Goal: Task Accomplishment & Management: Manage account settings

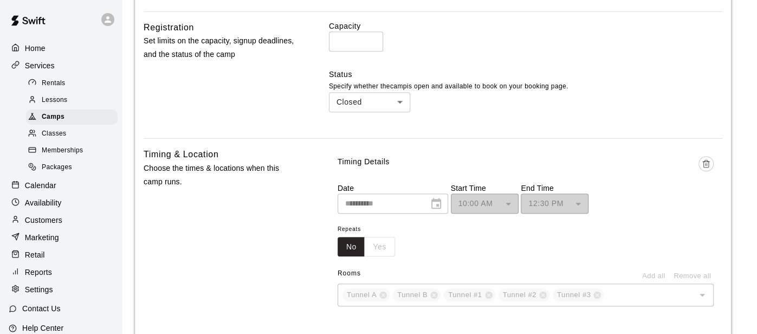
scroll to position [554, 0]
click at [448, 197] on div "**********" at bounding box center [392, 202] width 110 height 20
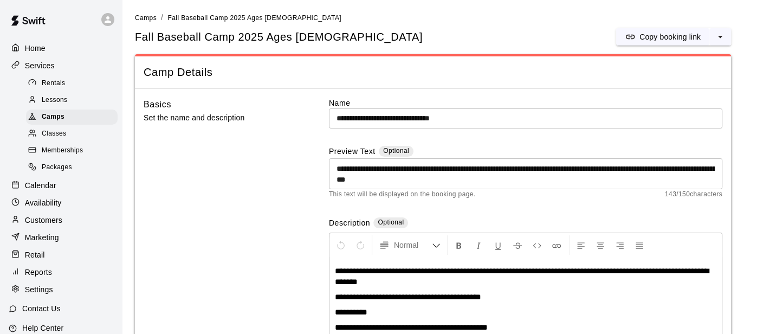
scroll to position [1, 0]
click at [70, 119] on div "Camps" at bounding box center [72, 116] width 92 height 15
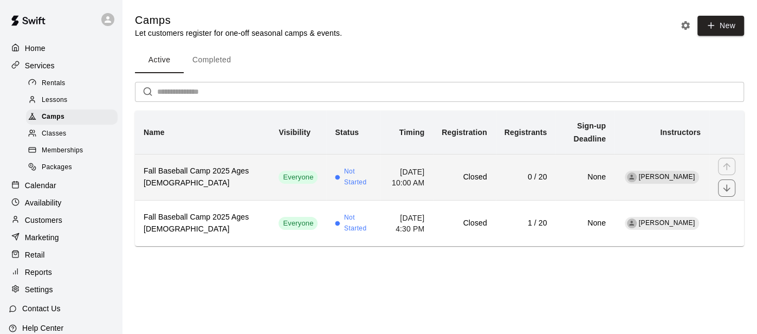
click at [598, 173] on h6 "None" at bounding box center [585, 177] width 42 height 12
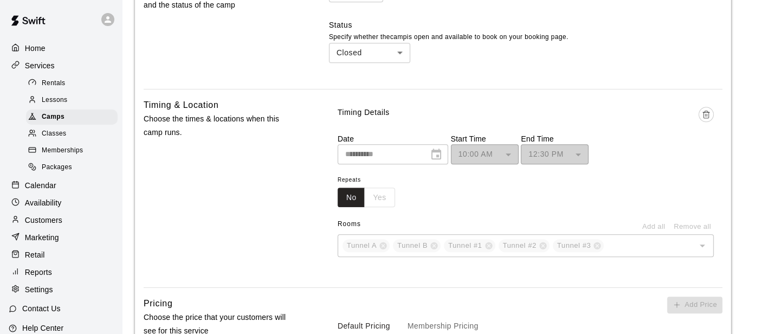
scroll to position [605, 0]
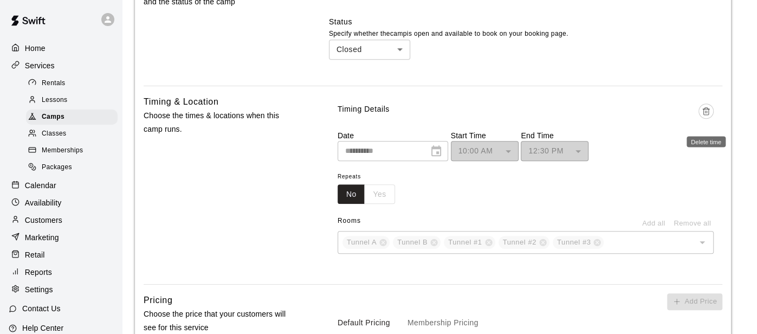
click at [707, 110] on icon "Delete time" at bounding box center [705, 111] width 9 height 9
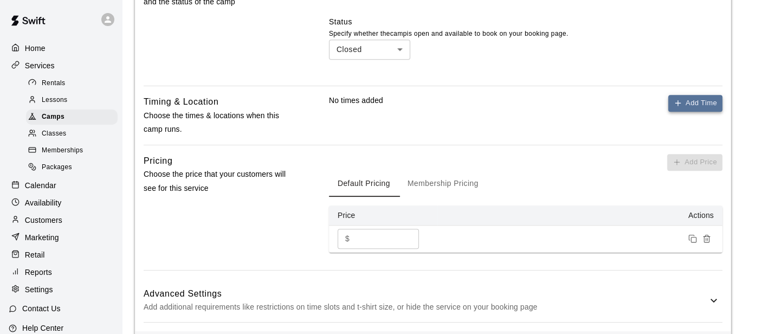
click at [704, 103] on button "Add Time" at bounding box center [695, 103] width 54 height 17
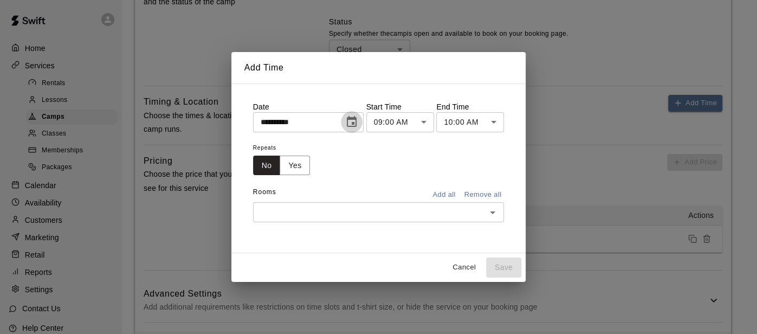
click at [356, 125] on icon "Choose date, selected date is Oct 13, 2025" at bounding box center [352, 121] width 10 height 11
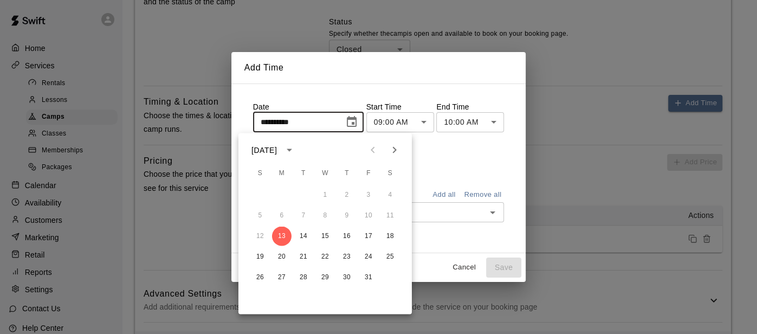
click at [392, 151] on icon "Next month" at bounding box center [394, 149] width 13 height 13
click at [384, 215] on button "8" at bounding box center [389, 214] width 19 height 19
type input "**********"
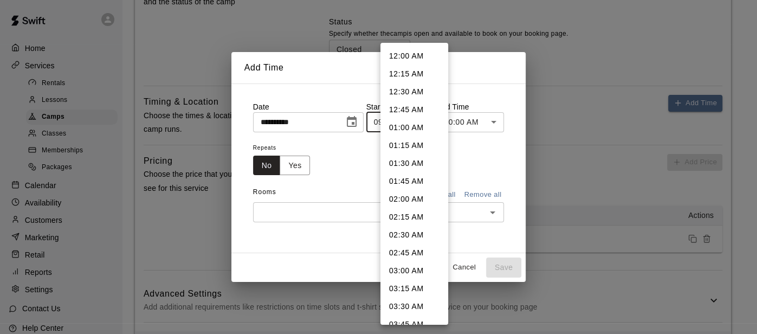
scroll to position [515, 0]
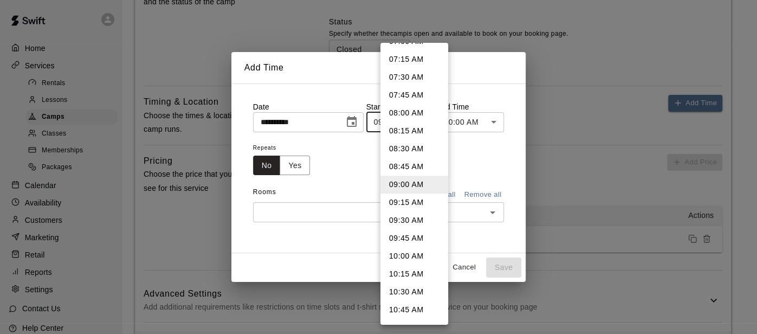
click at [405, 250] on li "10:00 AM" at bounding box center [414, 256] width 68 height 18
type input "********"
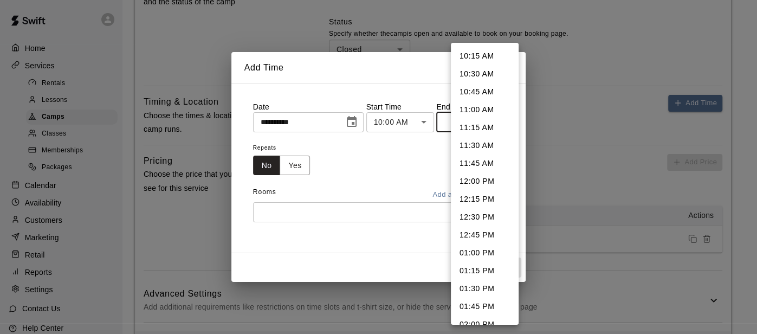
click at [481, 214] on li "12:30 PM" at bounding box center [485, 217] width 68 height 18
type input "********"
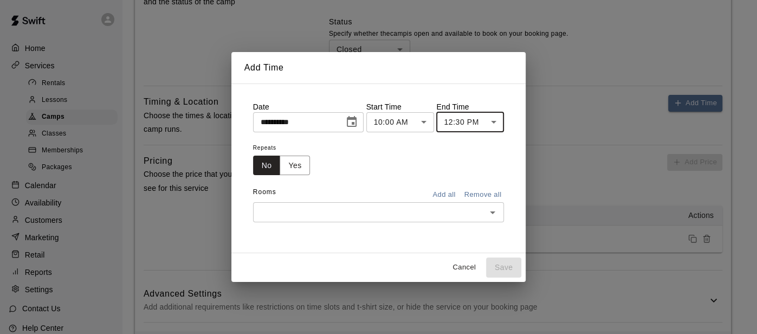
click at [512, 268] on div "Cancel Save" at bounding box center [378, 267] width 295 height 29
click at [499, 210] on icon "Open" at bounding box center [492, 212] width 13 height 13
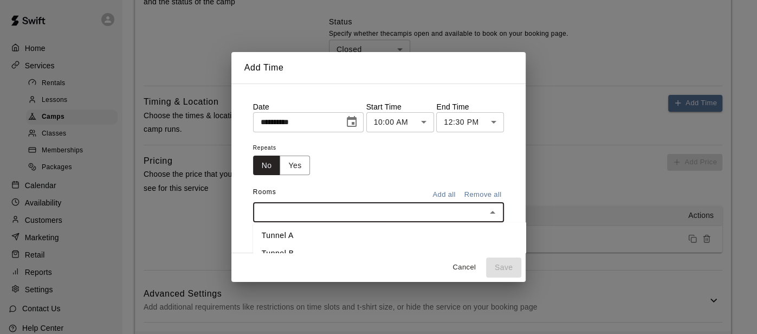
click at [461, 195] on button "Add all" at bounding box center [444, 194] width 35 height 17
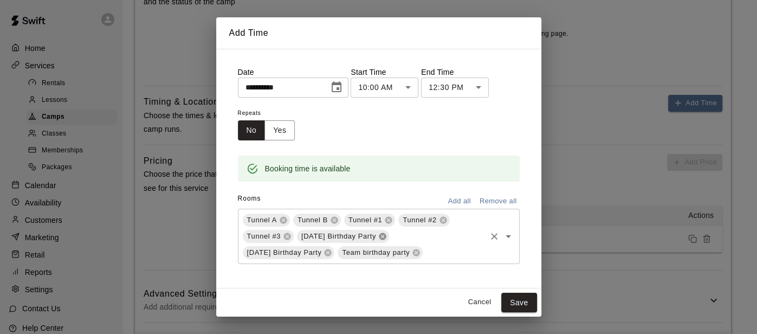
click at [379, 237] on icon at bounding box center [382, 235] width 7 height 7
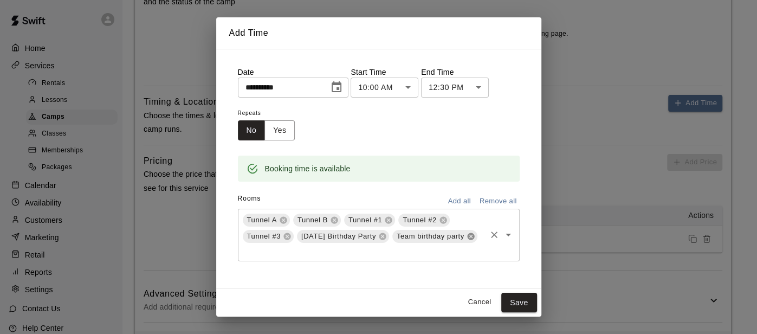
click at [467, 239] on icon at bounding box center [470, 235] width 7 height 7
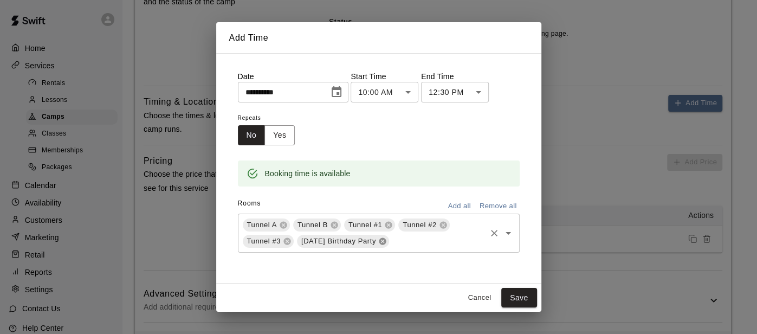
click at [386, 242] on icon at bounding box center [382, 241] width 9 height 9
click at [517, 301] on button "Save" at bounding box center [519, 298] width 36 height 20
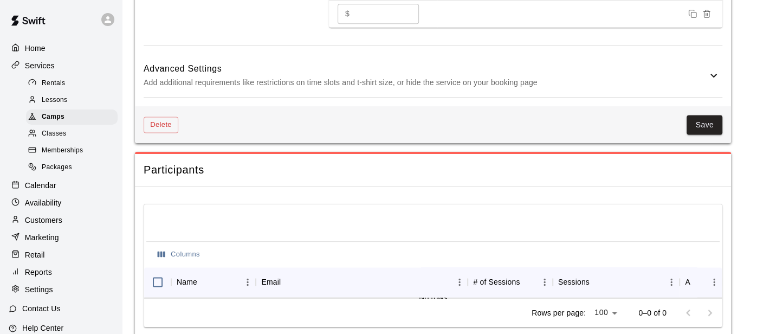
scroll to position [1034, 0]
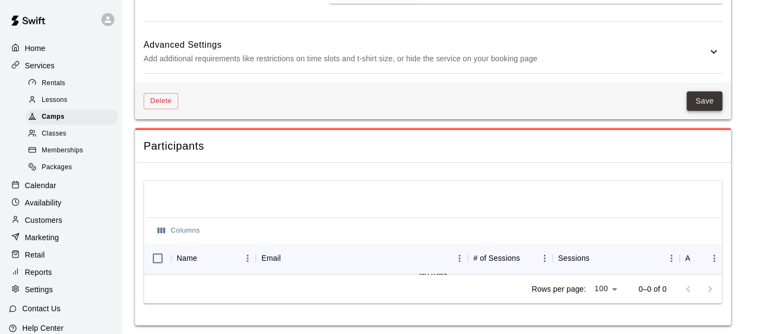
click at [707, 100] on button "Save" at bounding box center [704, 101] width 36 height 20
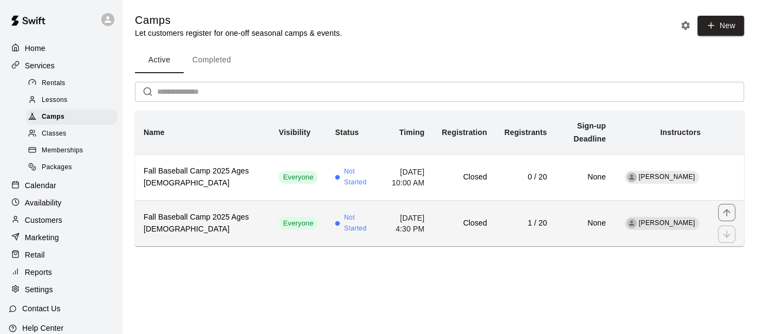
click at [433, 206] on td "October 24, 2025 at 4:30 PM" at bounding box center [406, 223] width 53 height 46
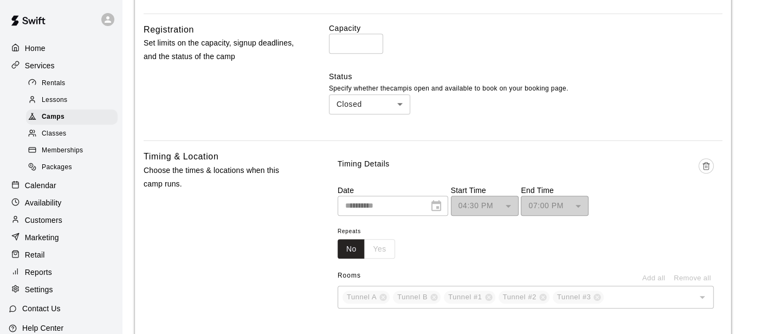
scroll to position [552, 0]
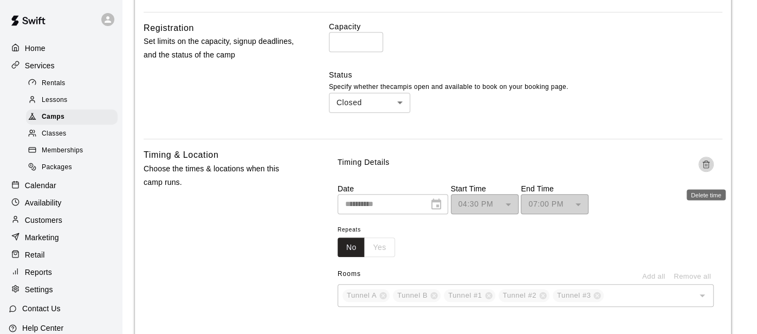
click at [705, 164] on line "Delete time" at bounding box center [705, 165] width 0 height 2
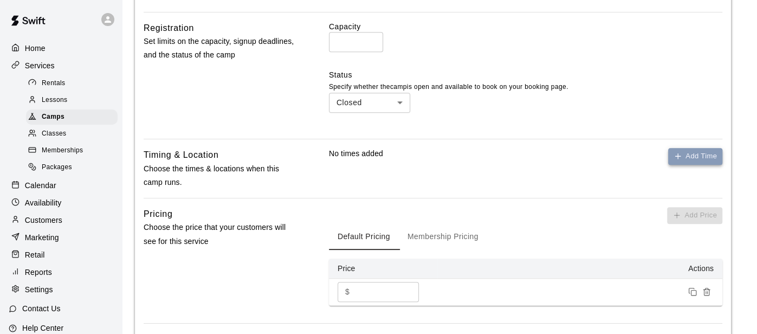
click at [703, 154] on button "Add Time" at bounding box center [695, 156] width 54 height 17
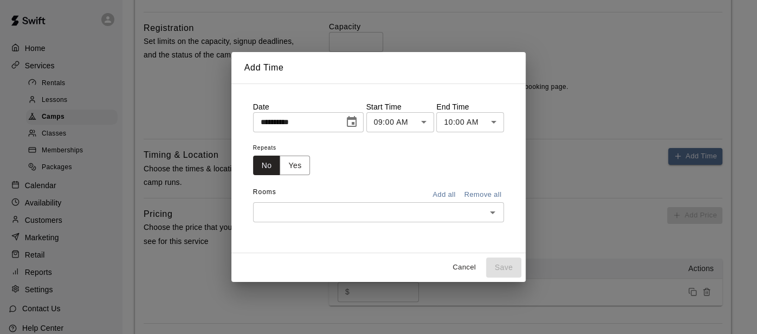
click at [436, 126] on body "**********" at bounding box center [378, 57] width 757 height 1219
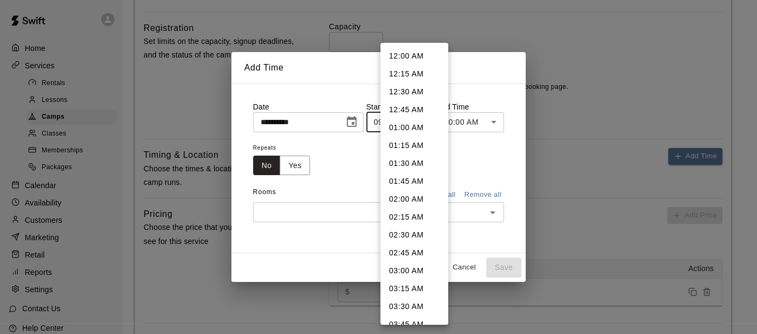
scroll to position [515, 0]
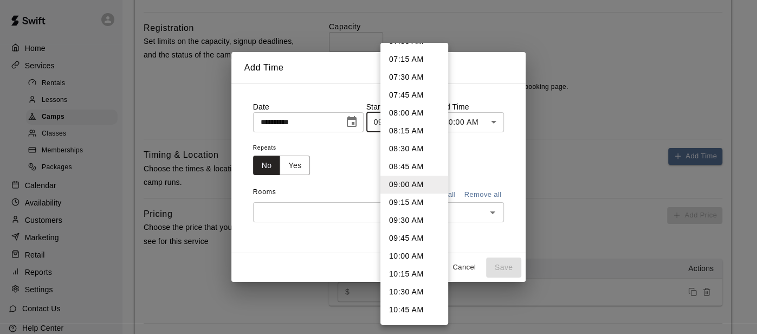
click at [314, 126] on div at bounding box center [378, 167] width 757 height 334
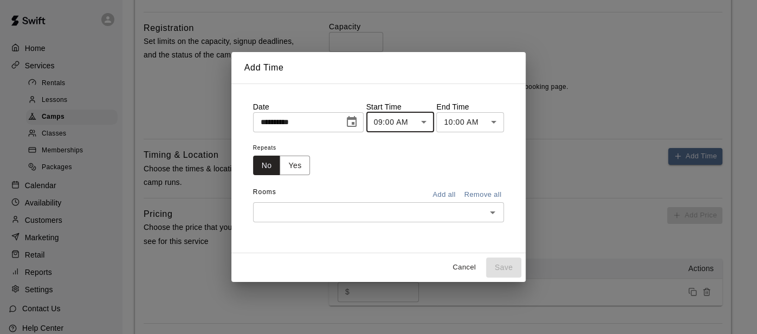
click at [356, 126] on icon "Choose date, selected date is Oct 13, 2025" at bounding box center [352, 121] width 10 height 11
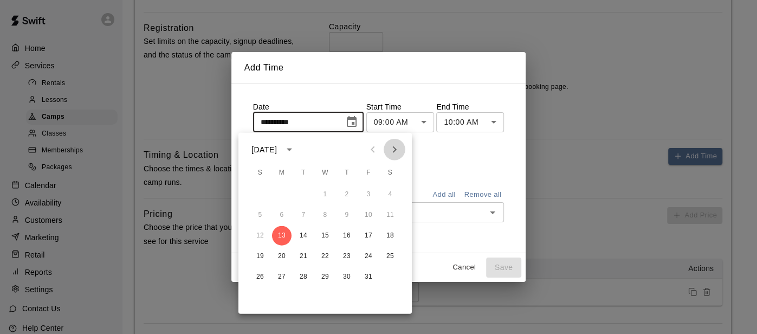
click at [393, 148] on icon "Next month" at bounding box center [394, 148] width 13 height 13
click at [363, 211] on button "7" at bounding box center [367, 214] width 19 height 19
type input "**********"
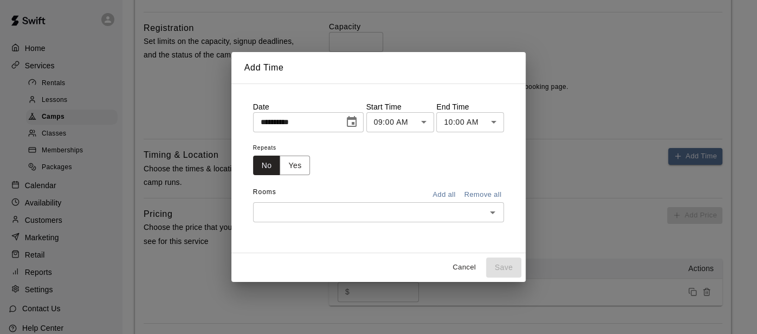
click at [442, 125] on body "**********" at bounding box center [378, 57] width 757 height 1219
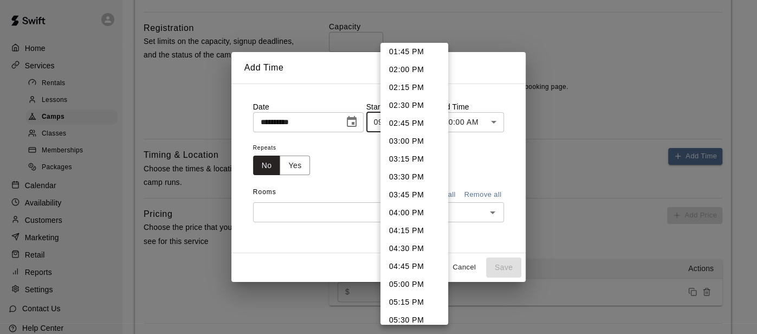
scroll to position [988, 0]
click at [422, 246] on li "04:30 PM" at bounding box center [414, 248] width 68 height 18
type input "********"
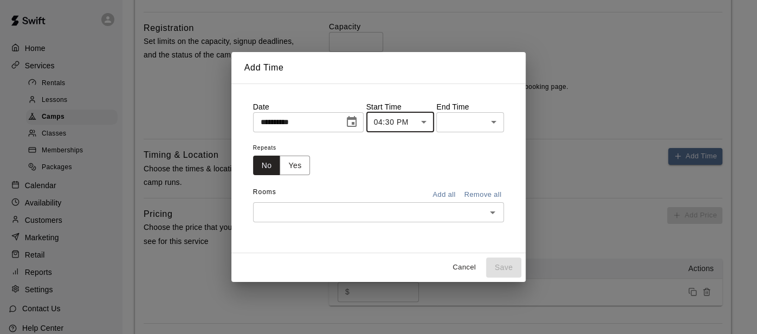
click at [513, 120] on body "**********" at bounding box center [378, 57] width 757 height 1219
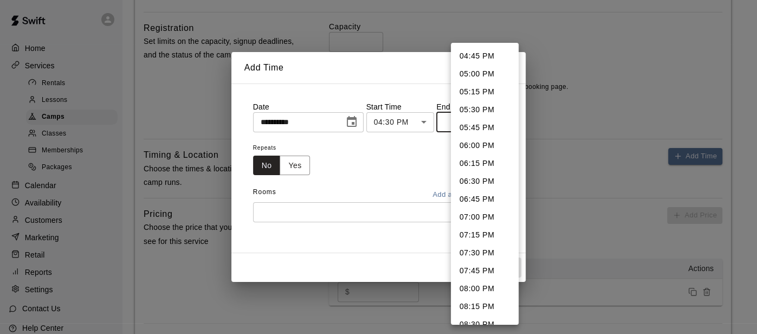
click at [475, 219] on li "07:00 PM" at bounding box center [485, 217] width 68 height 18
type input "********"
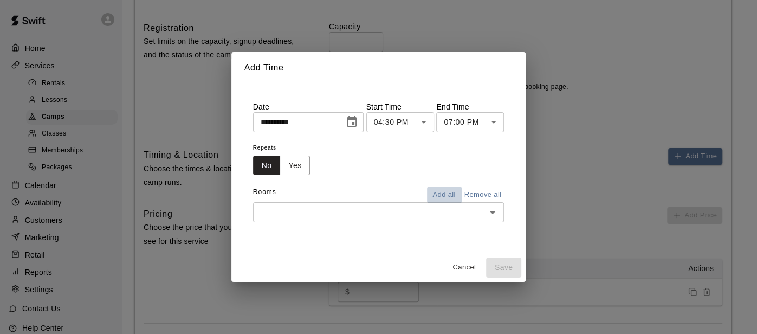
click at [461, 197] on button "Add all" at bounding box center [444, 194] width 35 height 17
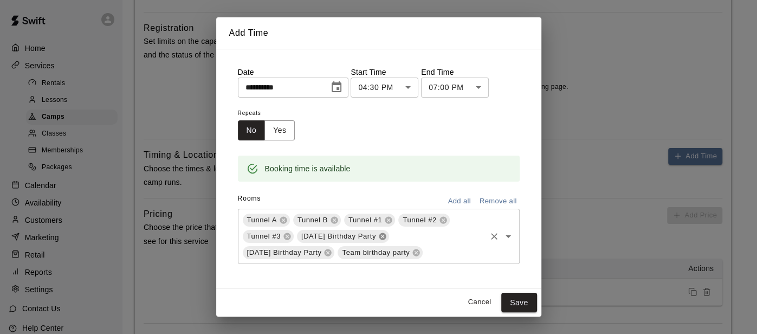
click at [379, 237] on icon at bounding box center [382, 235] width 7 height 7
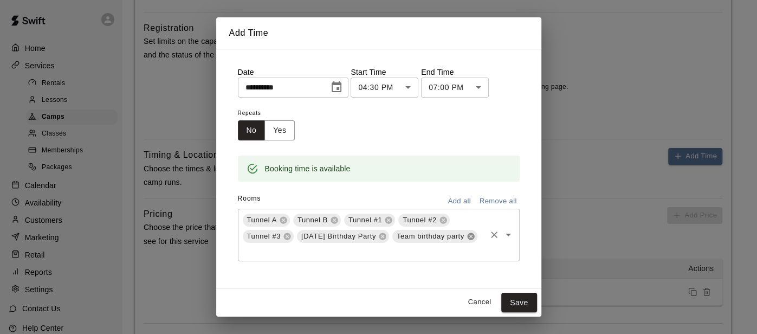
click at [466, 240] on icon at bounding box center [470, 236] width 9 height 9
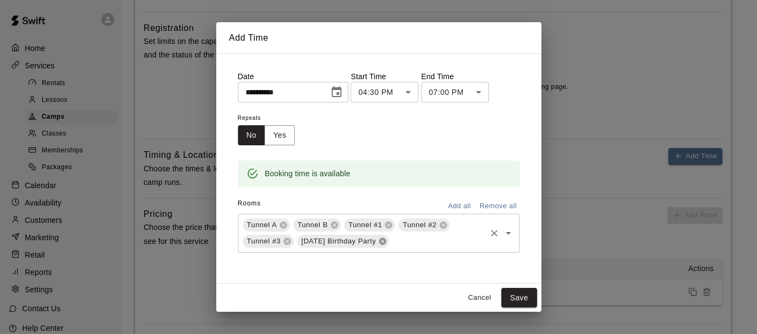
click at [387, 241] on icon at bounding box center [382, 241] width 9 height 9
click at [526, 291] on button "Save" at bounding box center [519, 298] width 36 height 20
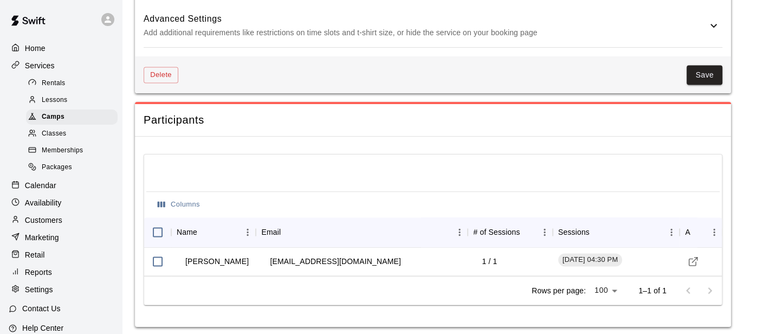
scroll to position [1062, 0]
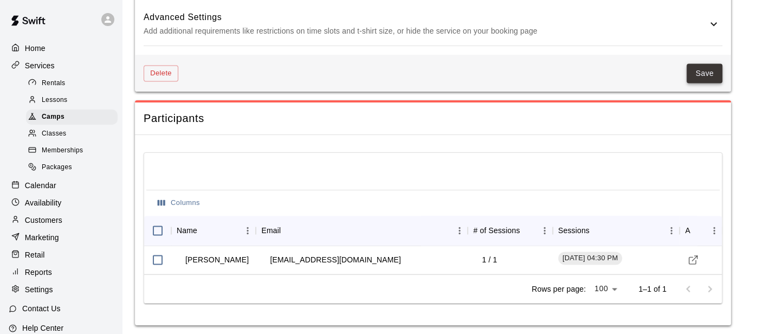
click at [694, 66] on button "Save" at bounding box center [704, 73] width 36 height 20
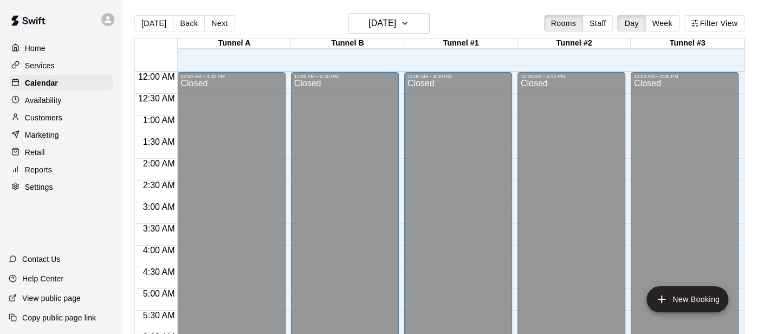
scroll to position [732, 0]
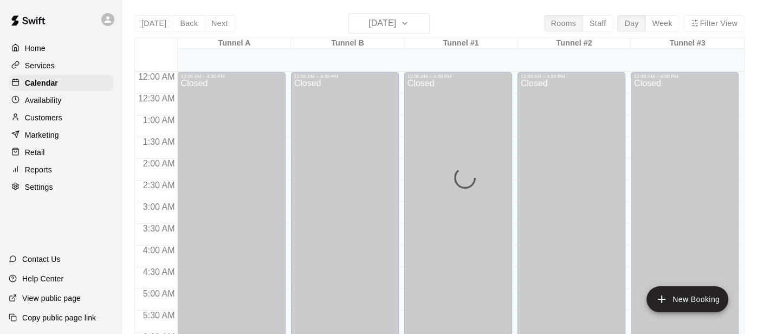
scroll to position [732, 0]
